Goal: Consume media (video, audio)

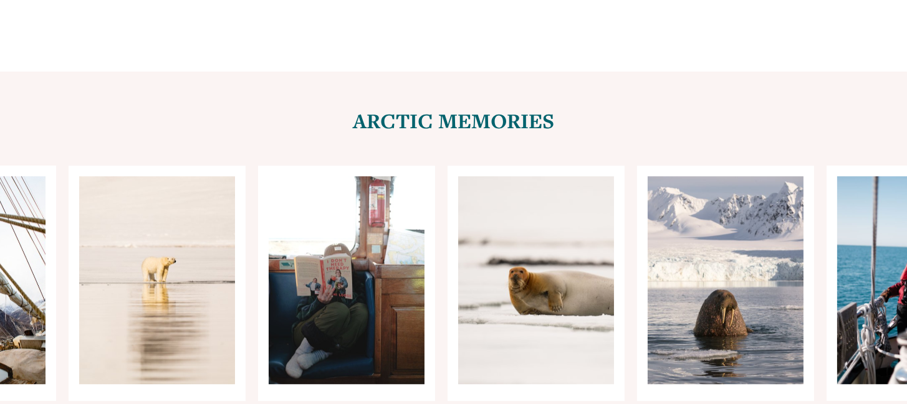
scroll to position [5021, 0]
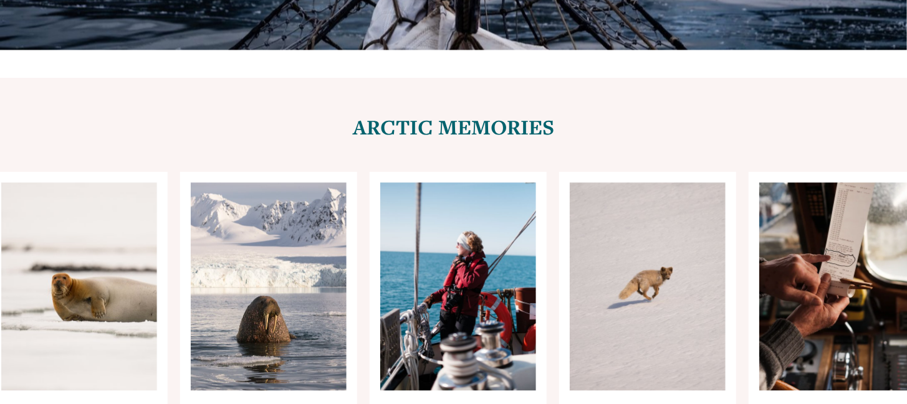
drag, startPoint x: 570, startPoint y: 190, endPoint x: 284, endPoint y: 201, distance: 286.2
click at [284, 201] on ul "Carousel" at bounding box center [453, 290] width 769 height 236
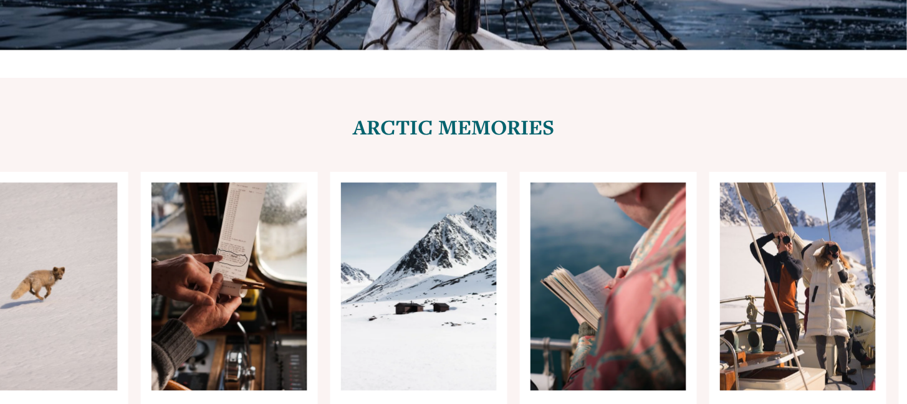
drag, startPoint x: 793, startPoint y: 169, endPoint x: 507, endPoint y: 197, distance: 288.0
click at [507, 197] on ul "Carousel" at bounding box center [453, 290] width 769 height 236
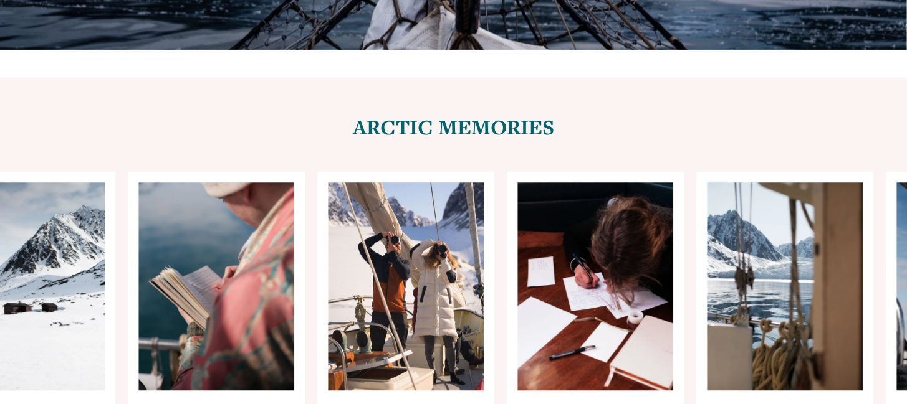
drag, startPoint x: 845, startPoint y: 164, endPoint x: 550, endPoint y: 192, distance: 296.6
click at [550, 192] on div "Carousel" at bounding box center [453, 290] width 907 height 236
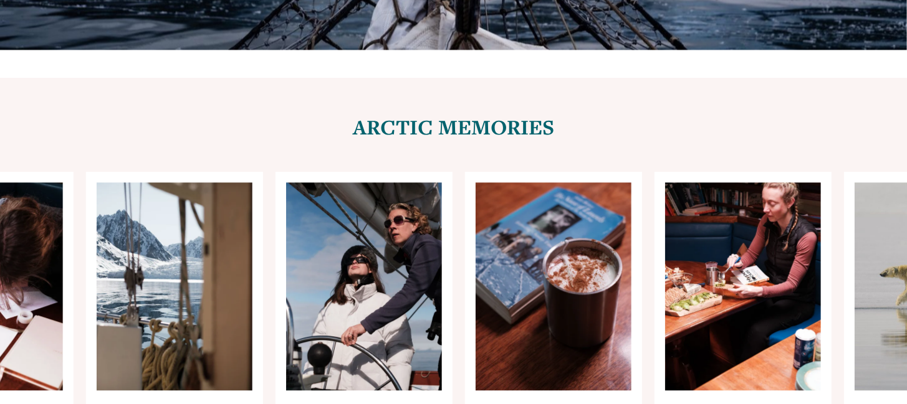
drag, startPoint x: 791, startPoint y: 199, endPoint x: 296, endPoint y: 198, distance: 495.3
click at [296, 198] on ul "Carousel" at bounding box center [453, 290] width 769 height 236
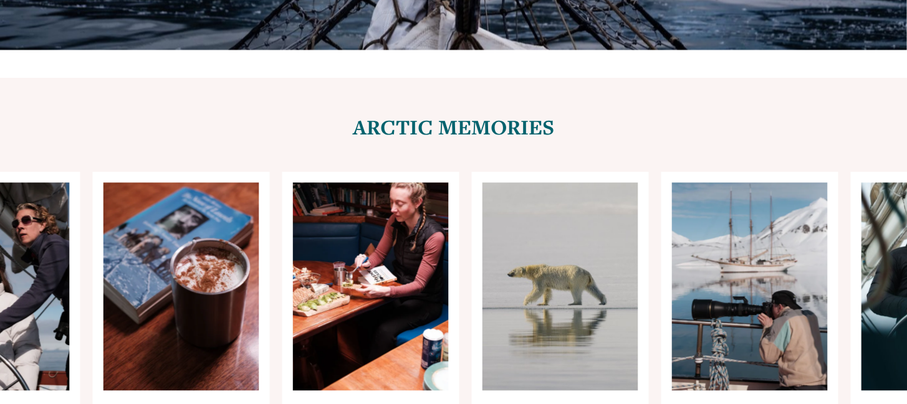
drag, startPoint x: 562, startPoint y: 166, endPoint x: 388, endPoint y: 164, distance: 173.8
click at [388, 172] on ul "Carousel" at bounding box center [453, 290] width 769 height 236
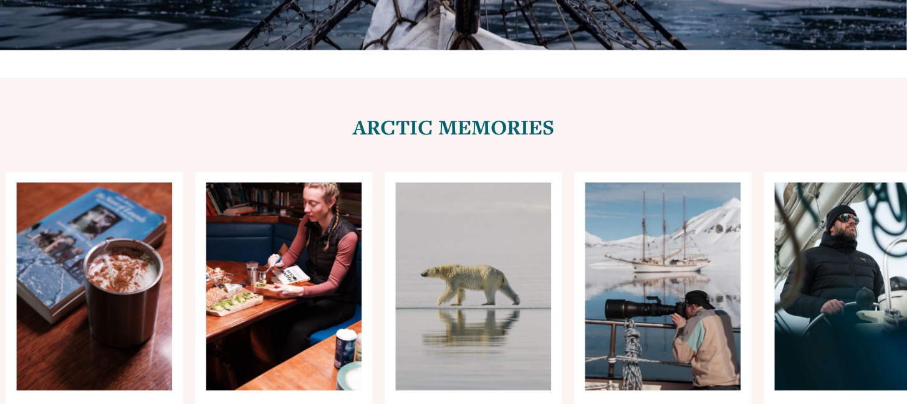
drag, startPoint x: 720, startPoint y: 169, endPoint x: 424, endPoint y: 165, distance: 296.0
click at [424, 172] on ul "Carousel" at bounding box center [453, 290] width 769 height 236
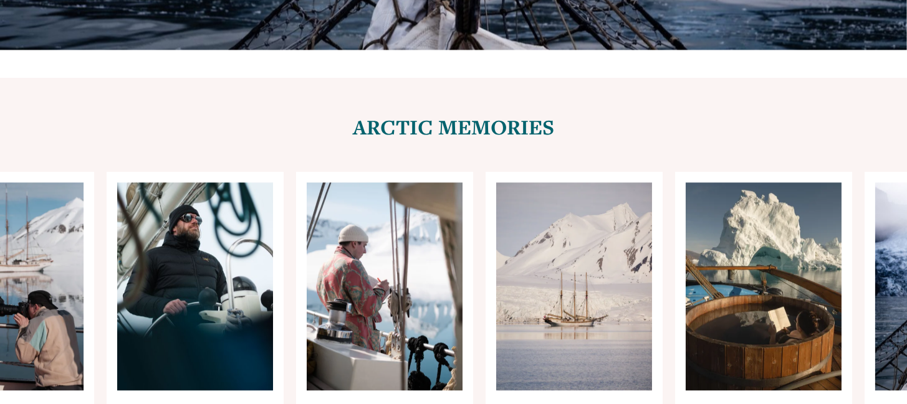
drag, startPoint x: 414, startPoint y: 156, endPoint x: 270, endPoint y: 158, distance: 143.9
click at [270, 172] on ul "Carousel" at bounding box center [453, 290] width 769 height 236
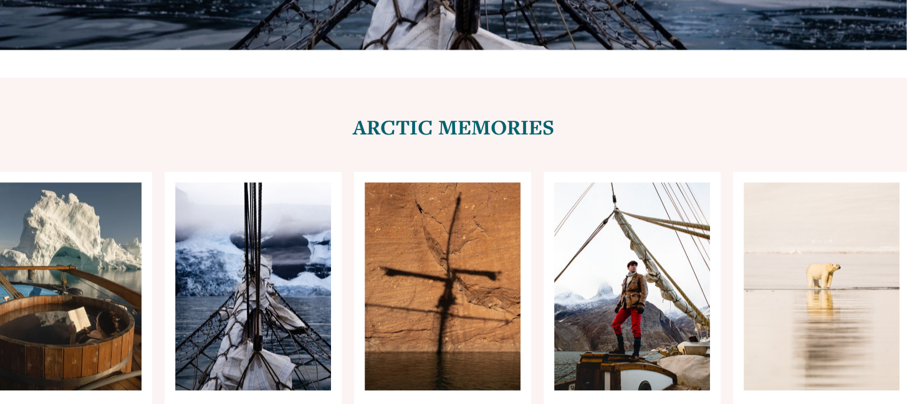
drag, startPoint x: 543, startPoint y: 167, endPoint x: 295, endPoint y: 153, distance: 248.3
click at [303, 172] on ul "Carousel" at bounding box center [453, 290] width 769 height 236
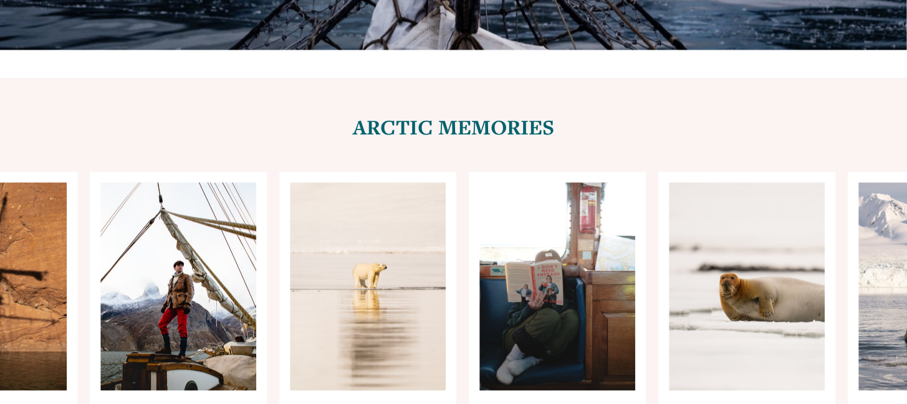
drag, startPoint x: 557, startPoint y: 181, endPoint x: 361, endPoint y: 165, distance: 196.9
click at [361, 172] on ul "Carousel" at bounding box center [453, 290] width 769 height 236
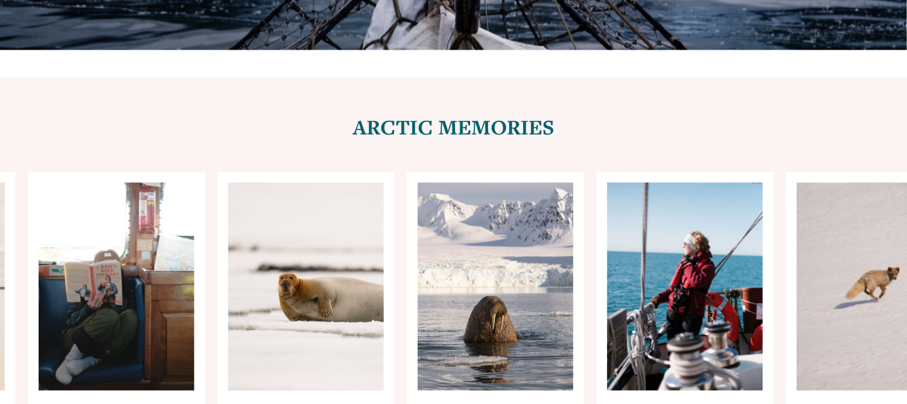
drag, startPoint x: 531, startPoint y: 177, endPoint x: 292, endPoint y: 179, distance: 239.9
click at [293, 179] on ul "Carousel" at bounding box center [453, 290] width 769 height 236
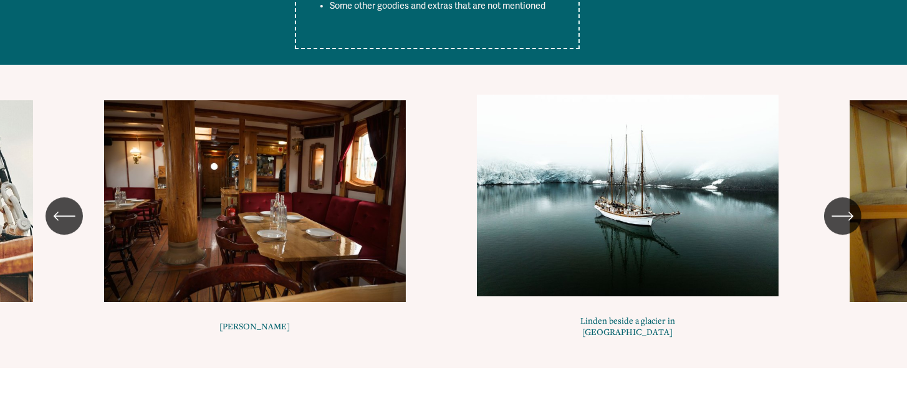
scroll to position [6055, 0]
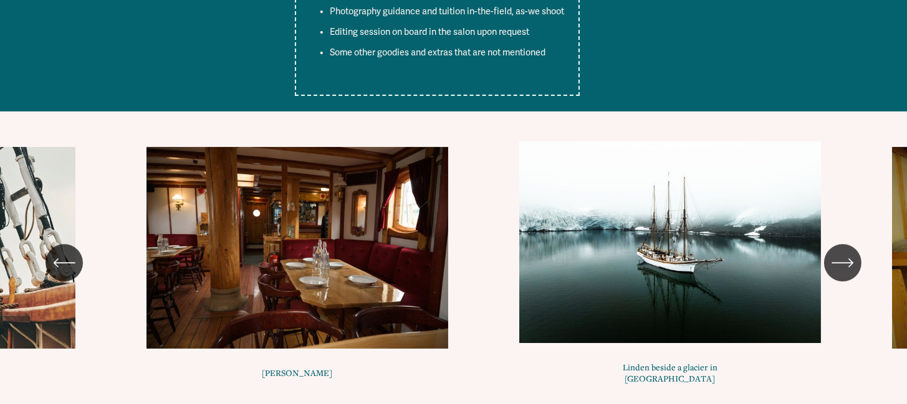
drag, startPoint x: 181, startPoint y: 143, endPoint x: 0, endPoint y: 98, distance: 186.9
click at [0, 141] on div "[PERSON_NAME] Linden beside a glacier in [GEOGRAPHIC_DATA]" at bounding box center [453, 263] width 907 height 244
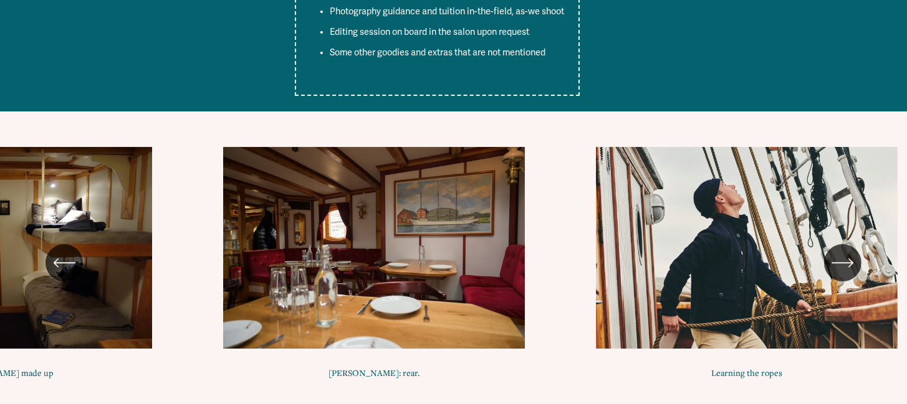
drag, startPoint x: 754, startPoint y: 123, endPoint x: 128, endPoint y: 100, distance: 627.2
click at [128, 141] on ul "[PERSON_NAME] Linden beside a glacier in [GEOGRAPHIC_DATA]" at bounding box center [453, 263] width 769 height 244
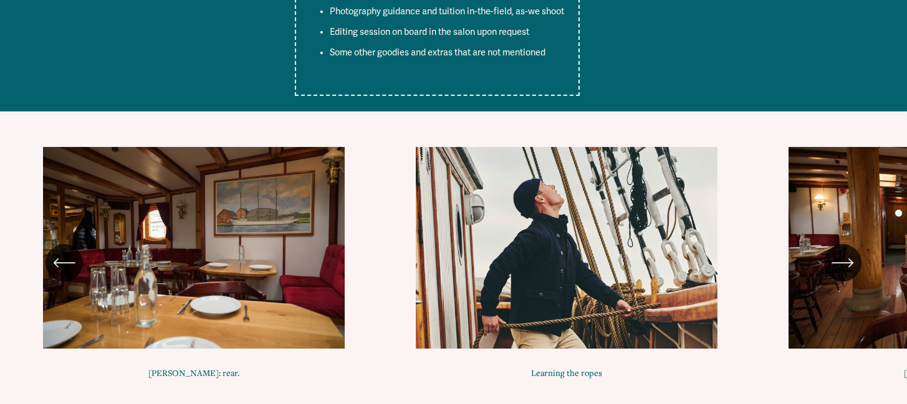
drag, startPoint x: 677, startPoint y: 141, endPoint x: 242, endPoint y: 123, distance: 434.6
click at [242, 141] on ul "[PERSON_NAME] Linden beside a glacier in [GEOGRAPHIC_DATA]" at bounding box center [453, 263] width 769 height 244
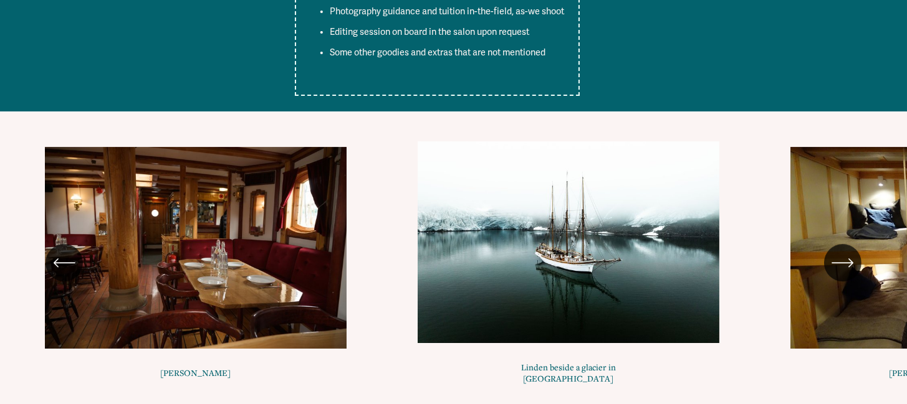
drag, startPoint x: 713, startPoint y: 113, endPoint x: 282, endPoint y: 133, distance: 432.2
click at [282, 141] on ul "[PERSON_NAME] Linden beside a glacier in [GEOGRAPHIC_DATA]" at bounding box center [453, 263] width 769 height 244
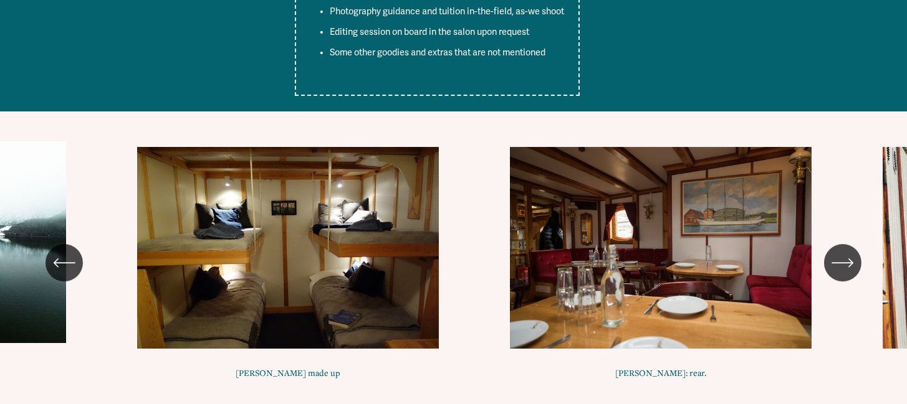
drag, startPoint x: 687, startPoint y: 140, endPoint x: 343, endPoint y: 148, distance: 344.6
click at [352, 149] on ul "[PERSON_NAME] Linden beside a glacier in [GEOGRAPHIC_DATA]" at bounding box center [453, 263] width 769 height 244
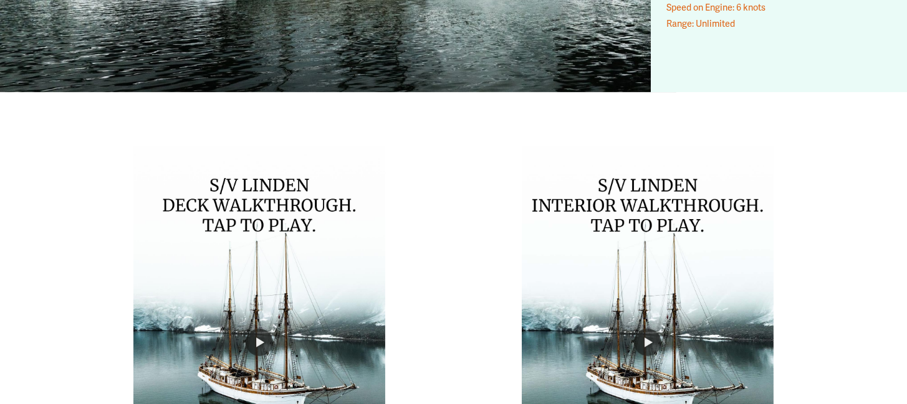
scroll to position [7017, 0]
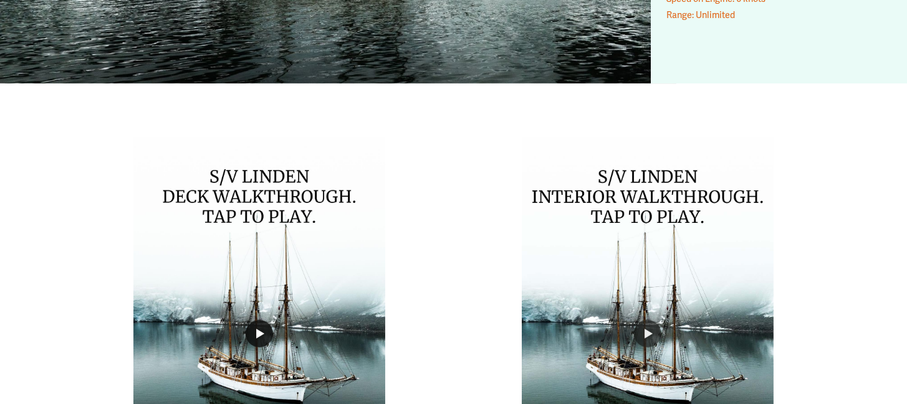
click at [252, 320] on button "Play" at bounding box center [258, 333] width 27 height 27
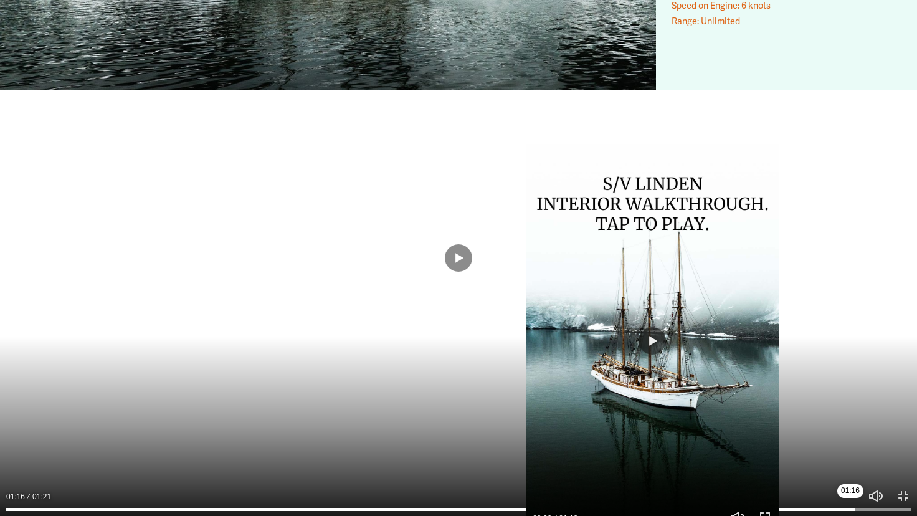
click at [850, 404] on input "Seek" at bounding box center [458, 509] width 905 height 9
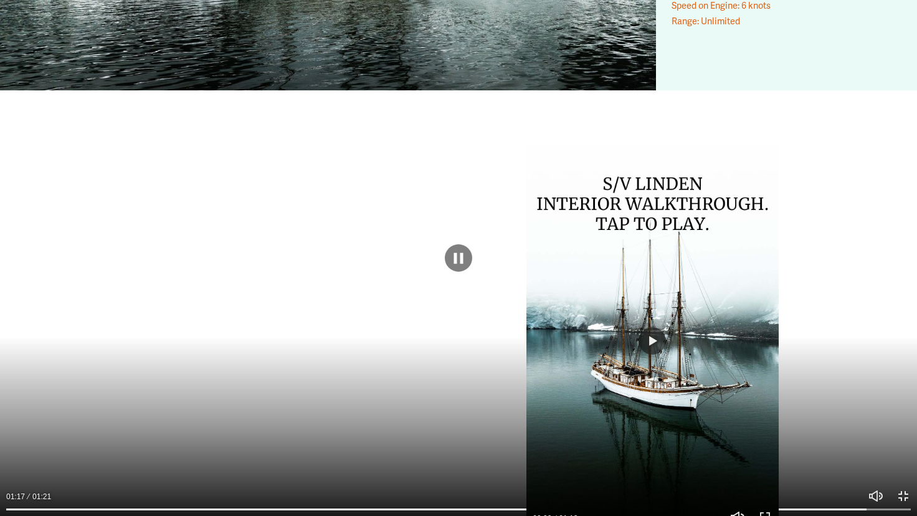
click at [905, 404] on button "Exit fullscreen Enter fullscreen" at bounding box center [903, 495] width 15 height 15
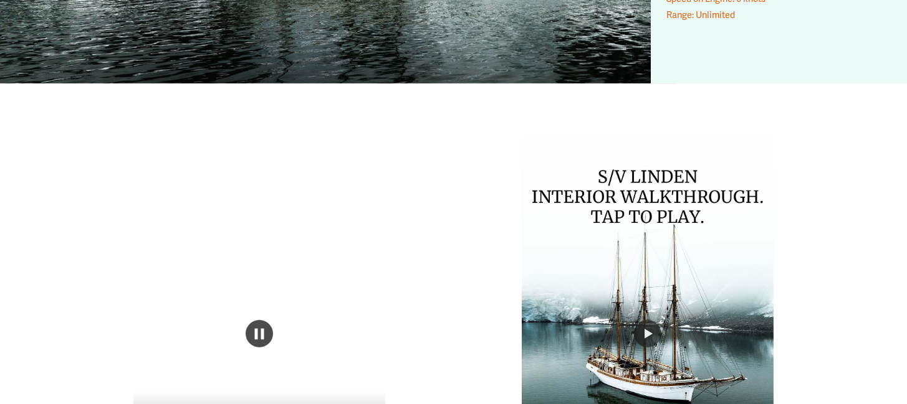
click at [264, 320] on button "Play" at bounding box center [258, 333] width 27 height 27
type input "*****"
click at [642, 320] on button "Play" at bounding box center [647, 333] width 27 height 27
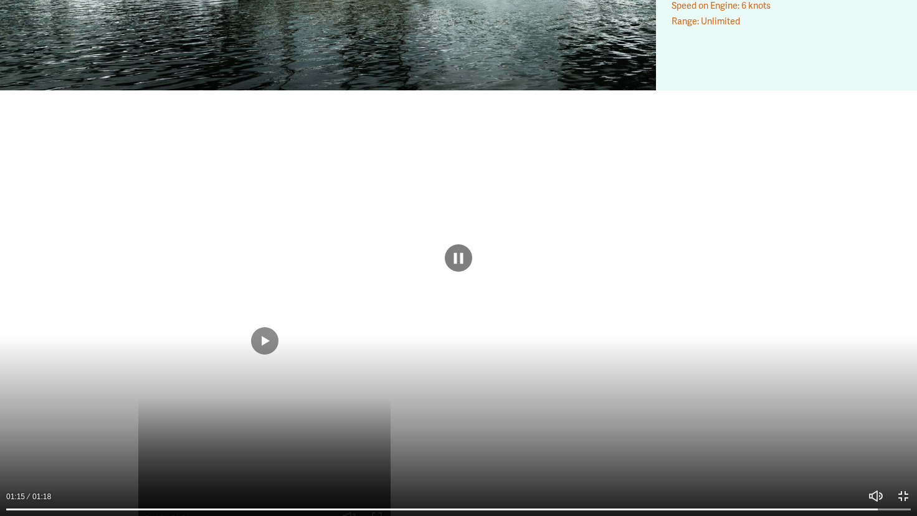
click at [900, 404] on button "Exit fullscreen Enter fullscreen" at bounding box center [903, 495] width 15 height 15
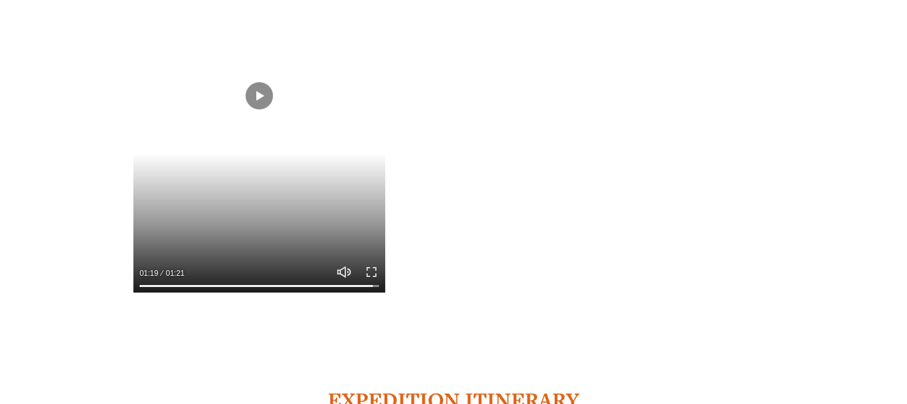
scroll to position [7430, 0]
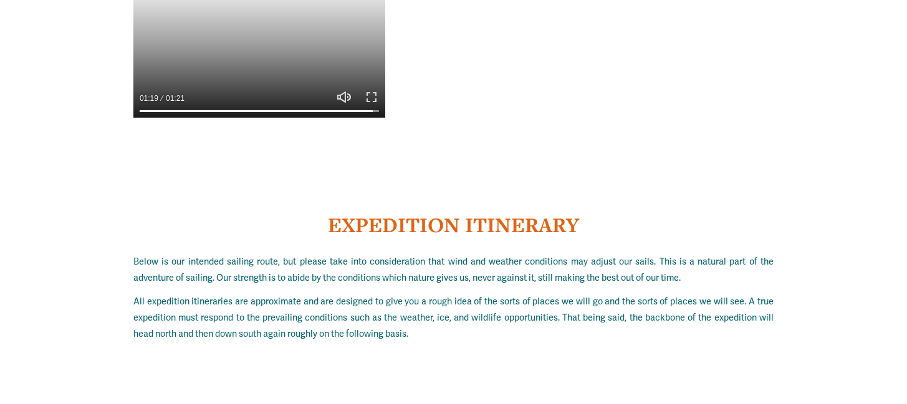
type input "******"
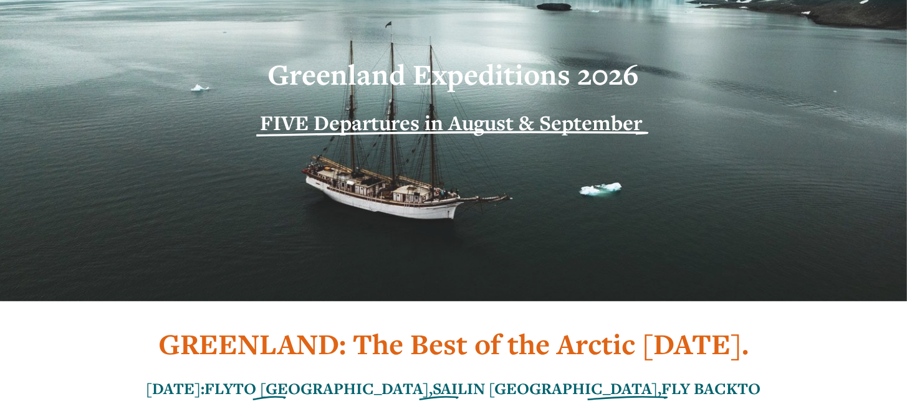
scroll to position [0, 0]
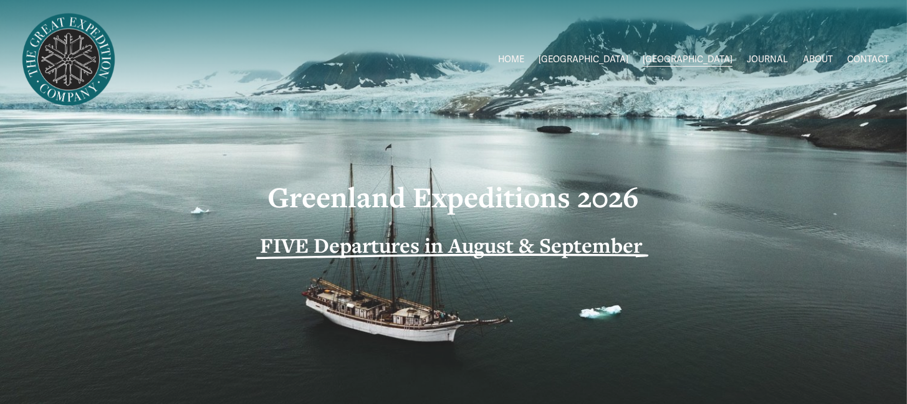
click at [806, 59] on link "ABOUT" at bounding box center [817, 59] width 30 height 18
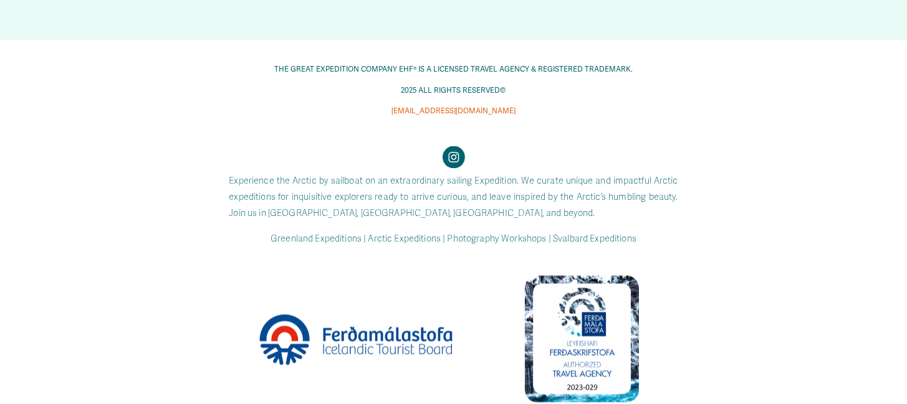
scroll to position [3648, 0]
